Goal: Transaction & Acquisition: Purchase product/service

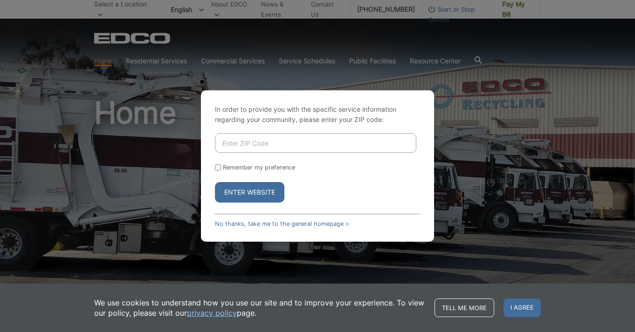
click at [277, 145] on input "Enter ZIP Code" at bounding box center [315, 143] width 201 height 20
type input "92020"
click at [264, 192] on button "Enter Website" at bounding box center [249, 192] width 69 height 21
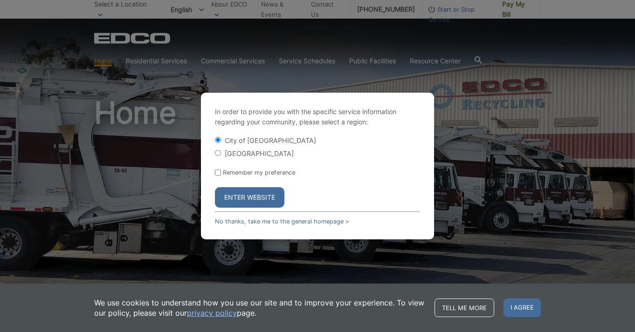
click at [256, 197] on button "Enter Website" at bounding box center [249, 197] width 69 height 21
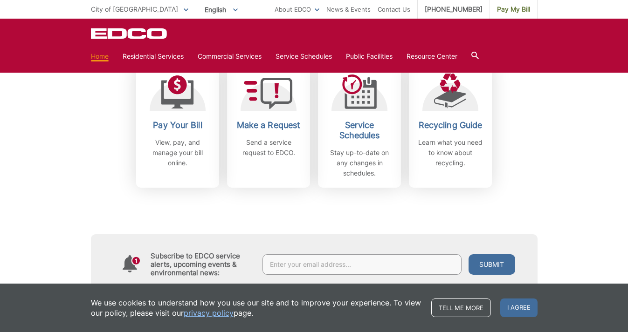
scroll to position [277, 0]
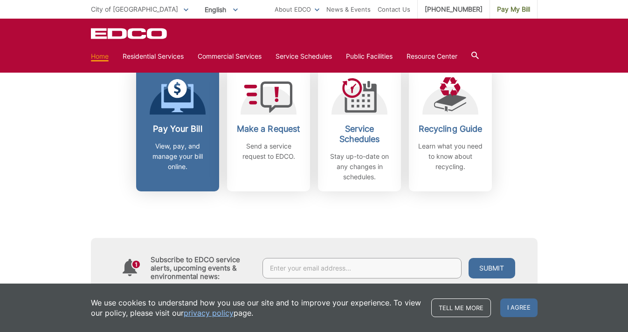
click at [169, 131] on h2 "Pay Your Bill" at bounding box center [177, 129] width 69 height 10
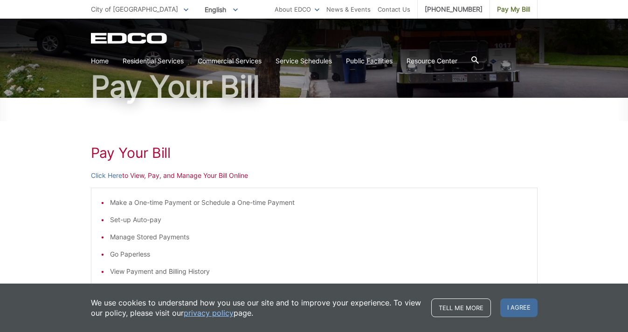
scroll to position [61, 0]
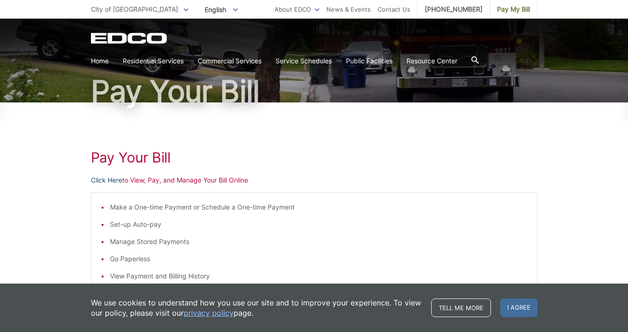
click at [103, 180] on link "Click Here" at bounding box center [106, 180] width 31 height 10
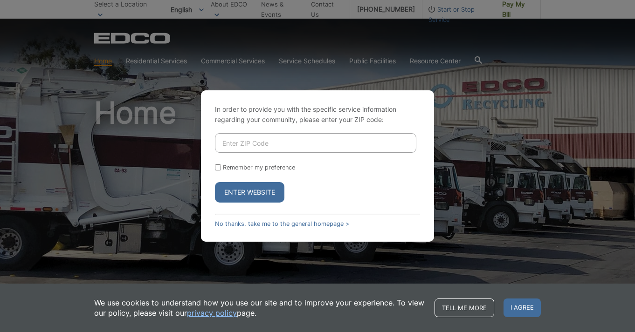
click at [252, 146] on input "Enter ZIP Code" at bounding box center [315, 143] width 201 height 20
type input "92020"
click at [218, 167] on input "Remember my preference" at bounding box center [218, 168] width 6 height 6
checkbox input "true"
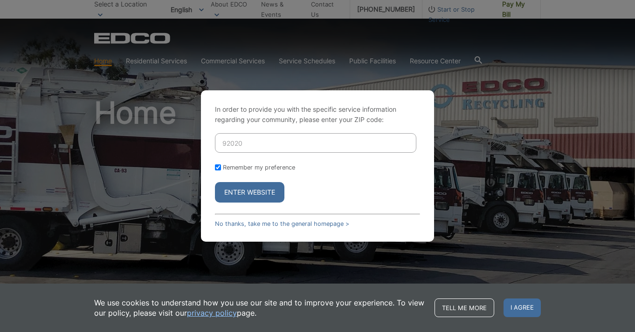
click at [248, 193] on button "Enter Website" at bounding box center [249, 192] width 69 height 21
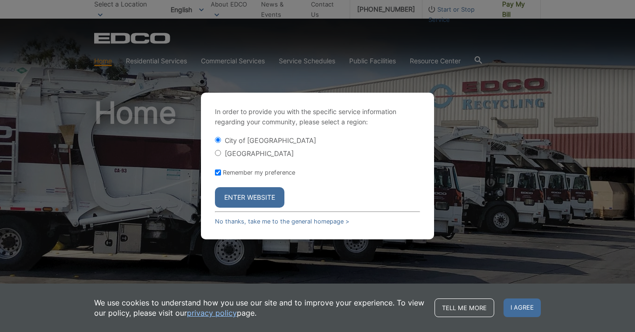
click at [251, 199] on button "Enter Website" at bounding box center [249, 197] width 69 height 21
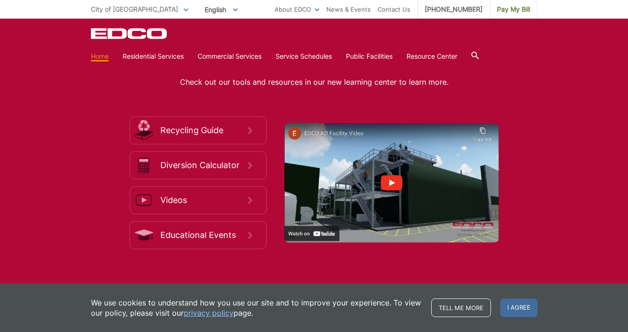
scroll to position [1297, 0]
